Goal: Task Accomplishment & Management: Use online tool/utility

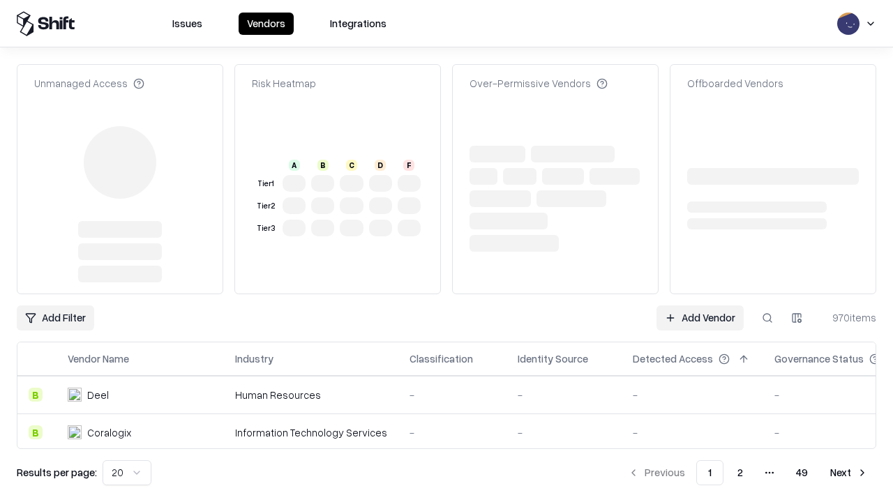
click at [700, 306] on link "Add Vendor" at bounding box center [700, 318] width 87 height 25
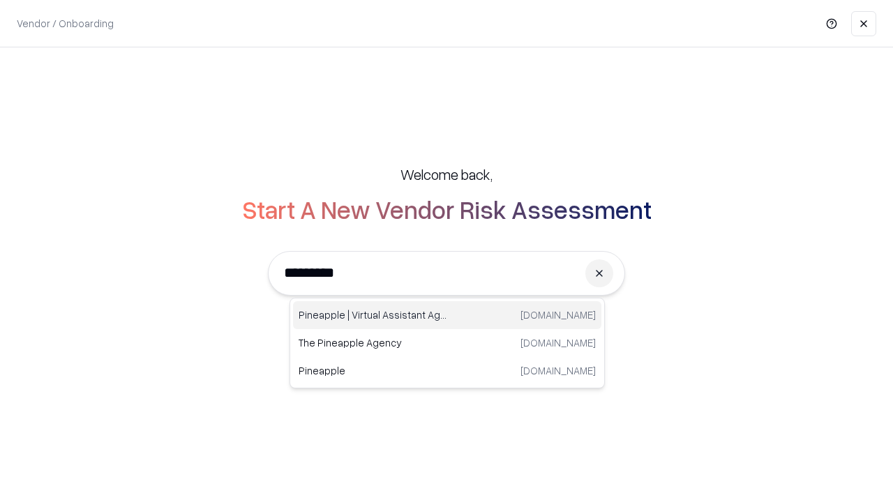
click at [447, 315] on div "Pineapple | Virtual Assistant Agency [DOMAIN_NAME]" at bounding box center [447, 315] width 308 height 28
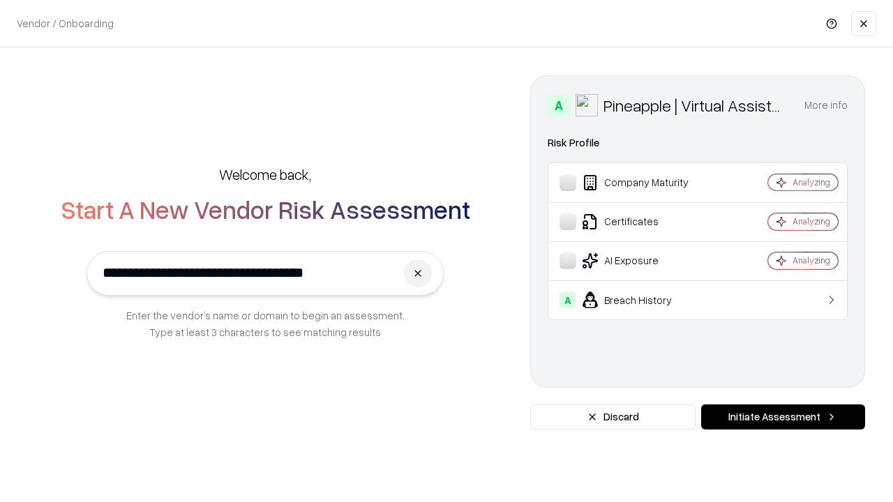
type input "**********"
click at [783, 417] on button "Initiate Assessment" at bounding box center [783, 417] width 164 height 25
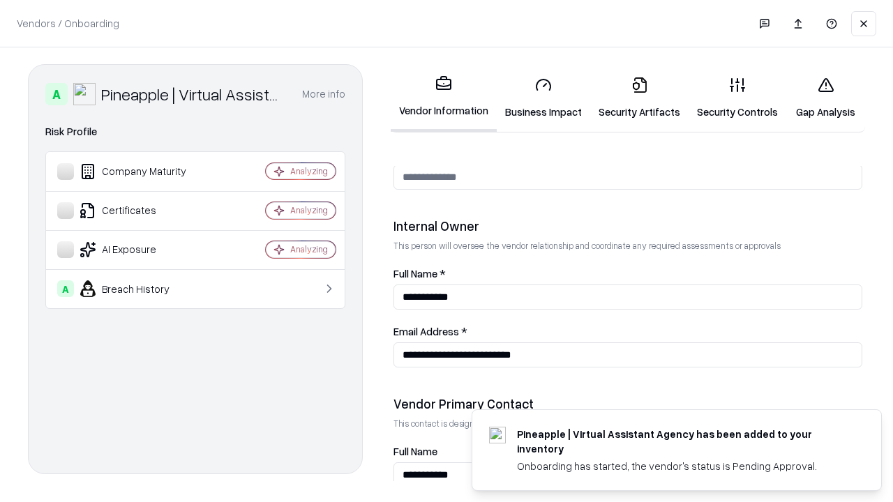
scroll to position [723, 0]
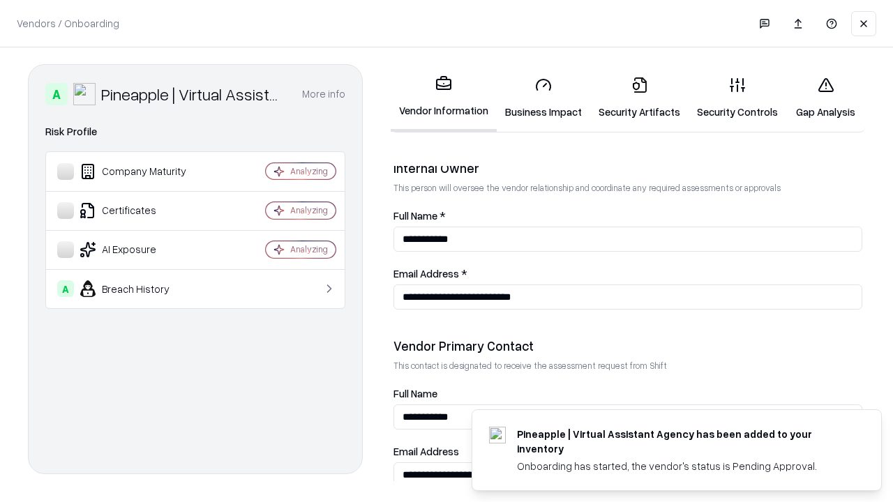
click at [544, 98] on link "Business Impact" at bounding box center [544, 98] width 94 height 65
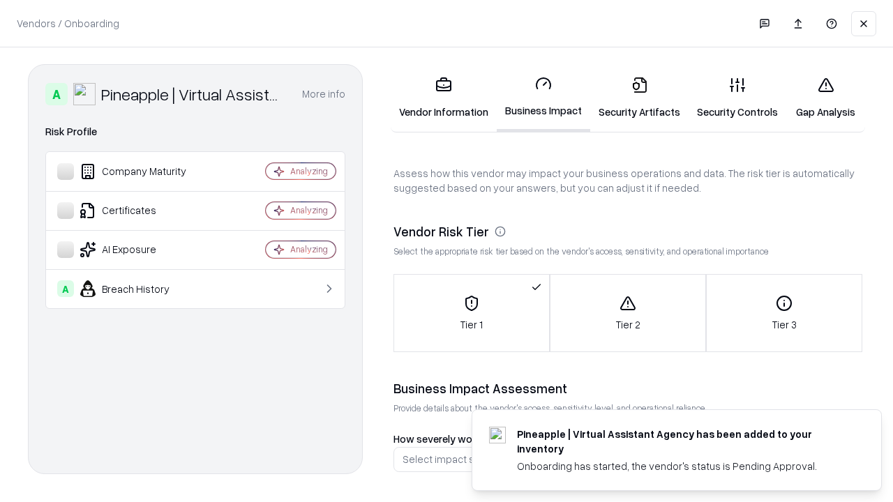
click at [639, 98] on link "Security Artifacts" at bounding box center [639, 98] width 98 height 65
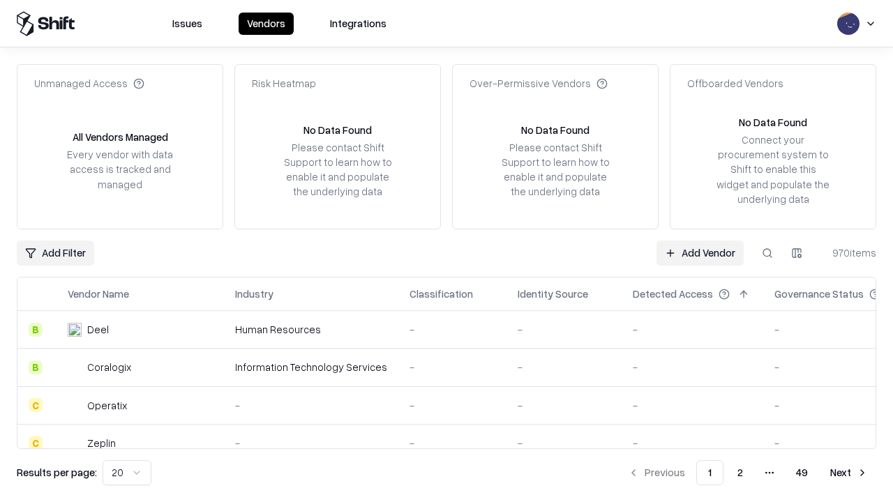
click at [700, 253] on link "Add Vendor" at bounding box center [700, 253] width 87 height 25
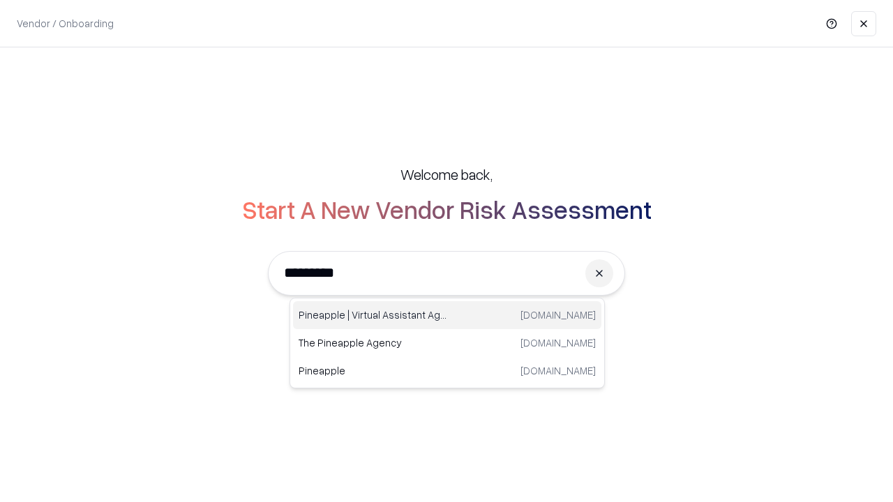
click at [447, 315] on div "Pineapple | Virtual Assistant Agency [DOMAIN_NAME]" at bounding box center [447, 315] width 308 height 28
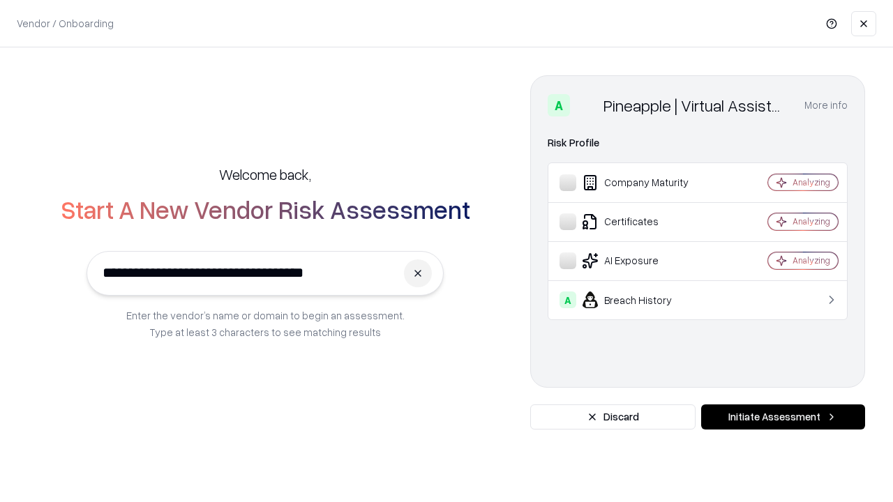
type input "**********"
click at [783, 417] on button "Initiate Assessment" at bounding box center [783, 417] width 164 height 25
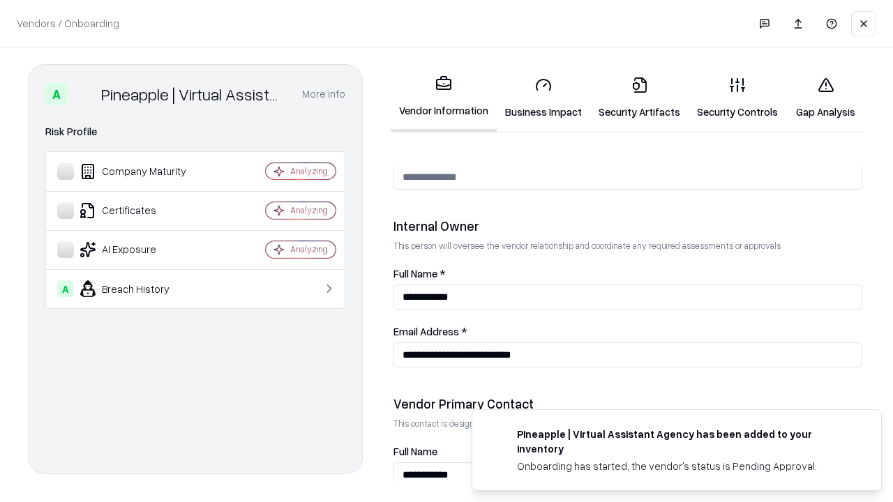
scroll to position [723, 0]
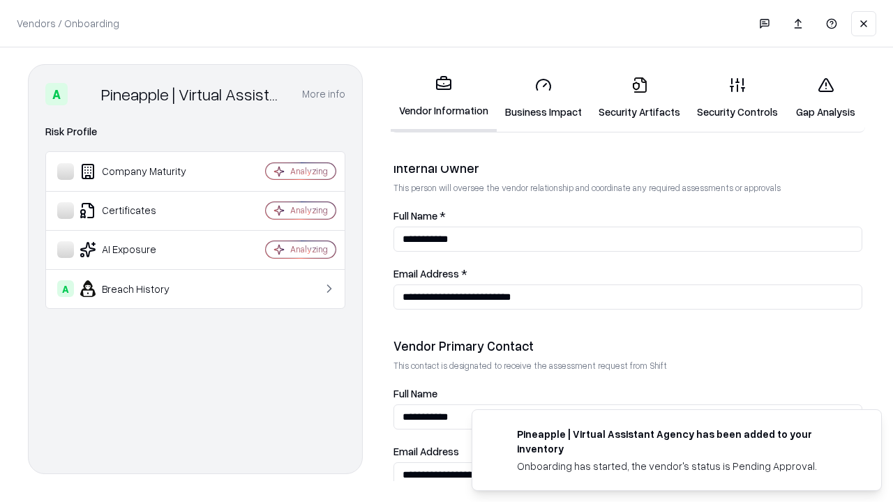
click at [826, 98] on link "Gap Analysis" at bounding box center [826, 98] width 79 height 65
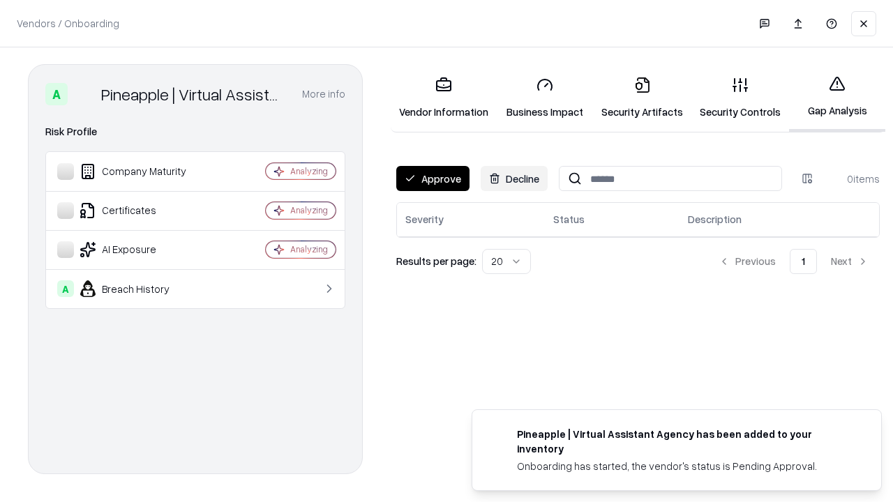
click at [433, 179] on button "Approve" at bounding box center [432, 178] width 73 height 25
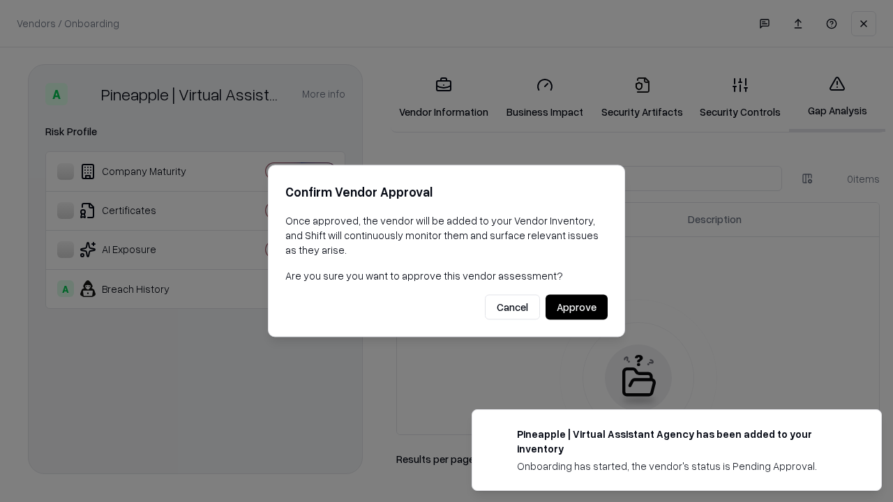
click at [576, 307] on button "Approve" at bounding box center [577, 307] width 62 height 25
